Goal: Task Accomplishment & Management: Manage account settings

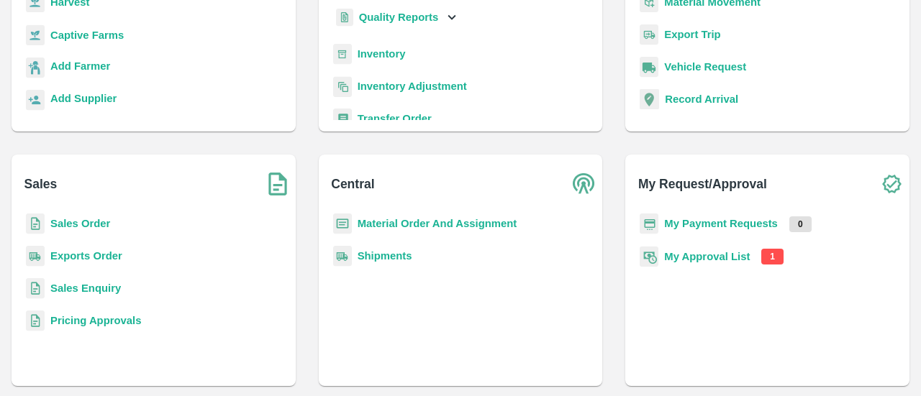
scroll to position [190, 0]
click at [706, 258] on b "My Approval List" at bounding box center [707, 256] width 86 height 12
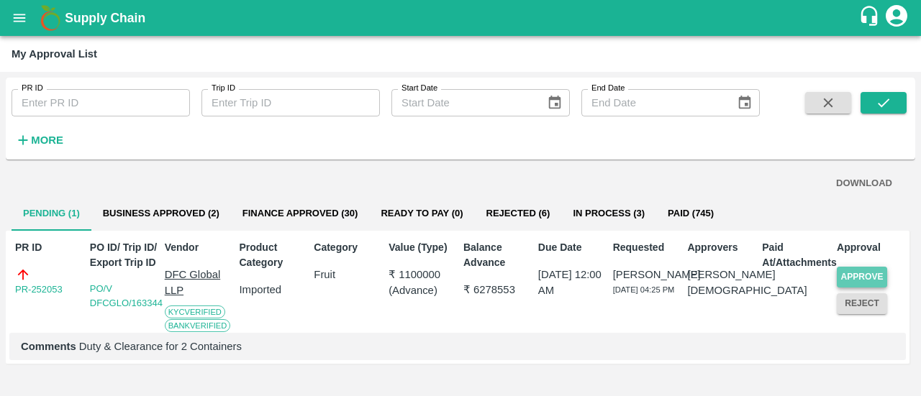
click at [857, 274] on button "Approve" at bounding box center [862, 277] width 50 height 21
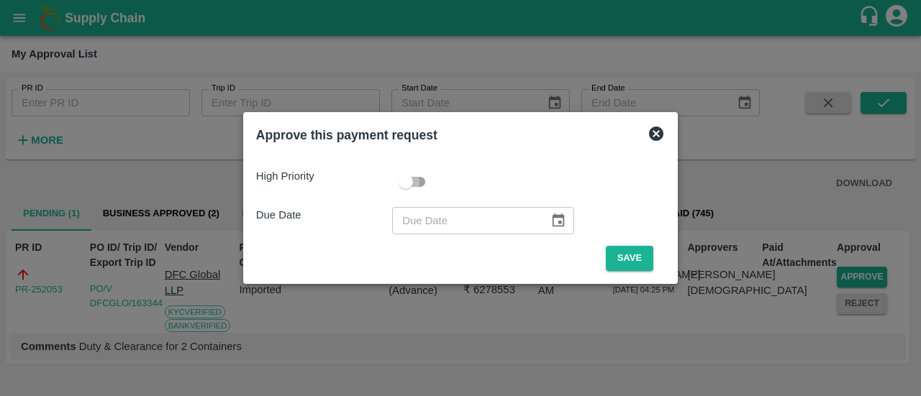
click at [420, 185] on input "checkbox" at bounding box center [406, 181] width 82 height 27
checkbox input "true"
click at [560, 229] on icon "Choose date" at bounding box center [558, 221] width 16 height 16
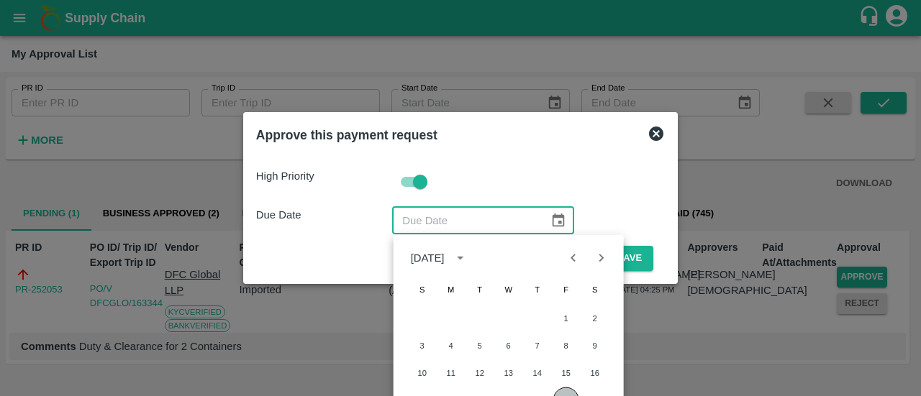
click at [563, 393] on button "22" at bounding box center [566, 401] width 26 height 26
type input "[DATE]"
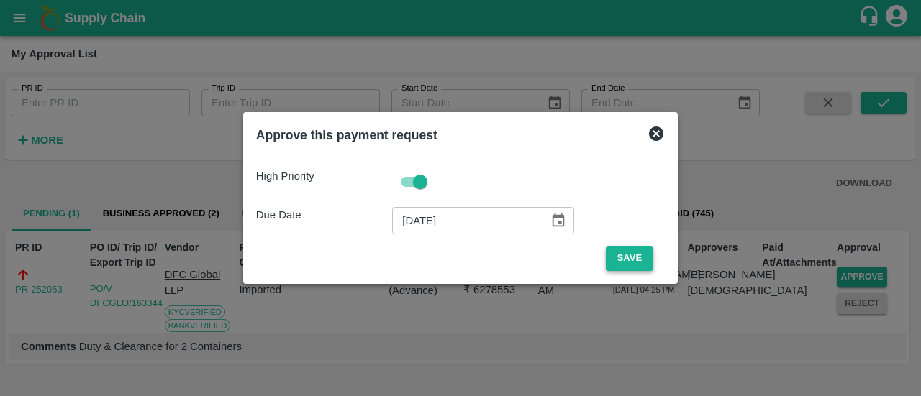
click at [624, 263] on button "Save" at bounding box center [629, 258] width 47 height 25
